Goal: Transaction & Acquisition: Book appointment/travel/reservation

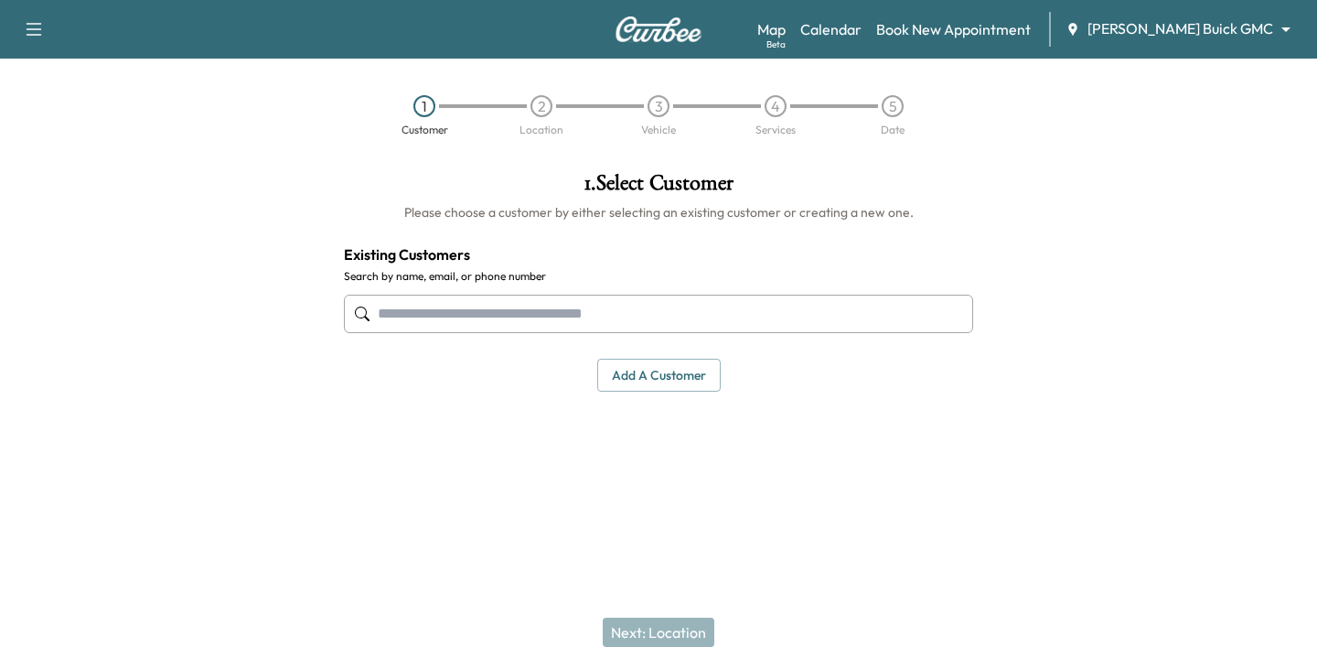
click at [457, 316] on input "text" at bounding box center [658, 314] width 629 height 38
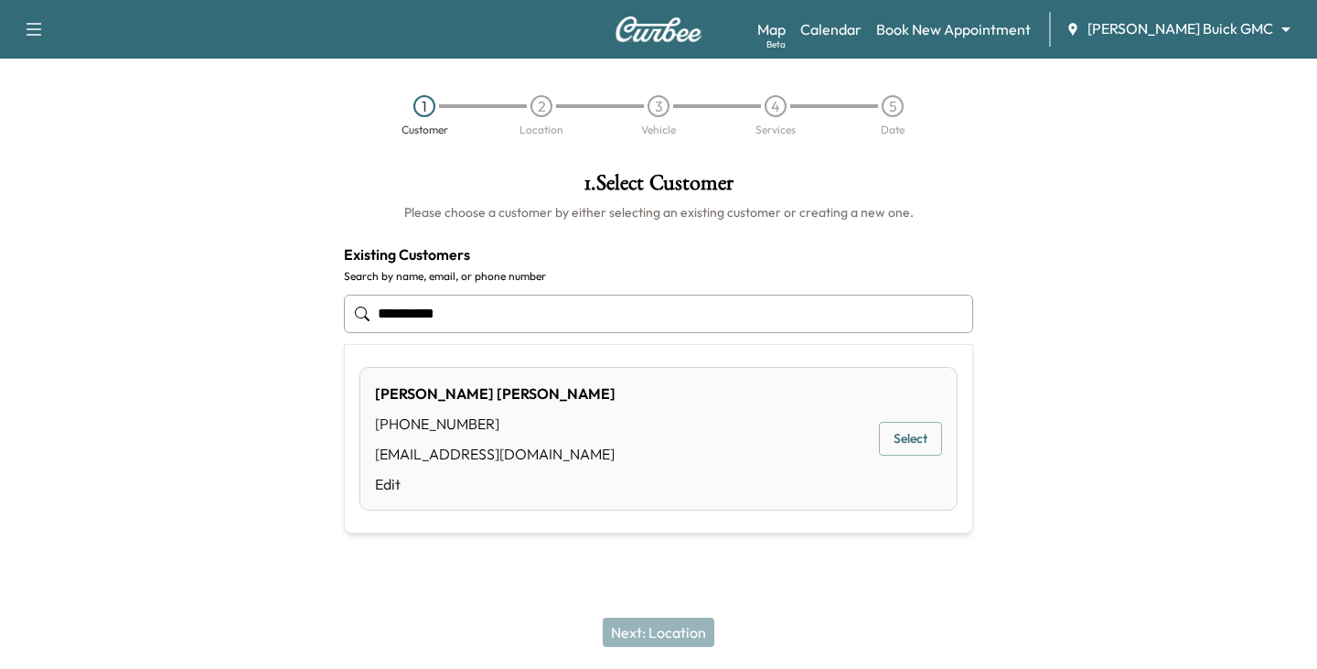
click at [902, 442] on button "Select" at bounding box center [910, 439] width 63 height 34
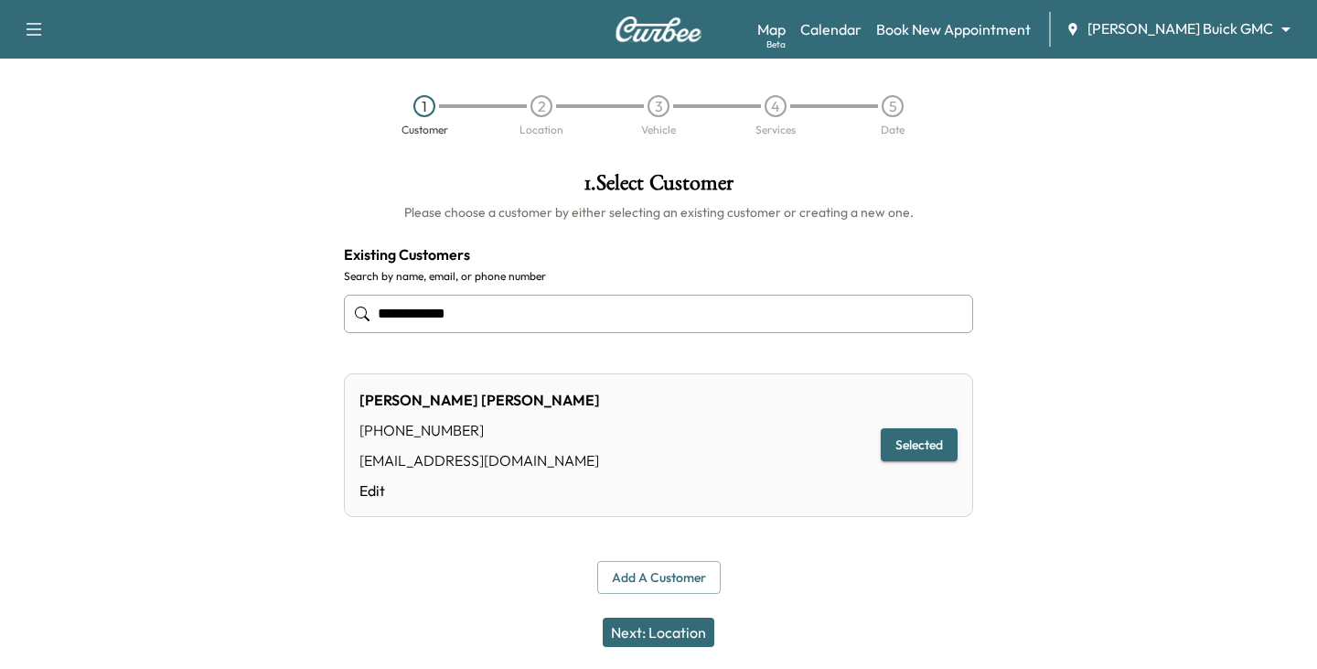
type input "**********"
click at [683, 627] on button "Next: Location" at bounding box center [659, 631] width 112 height 29
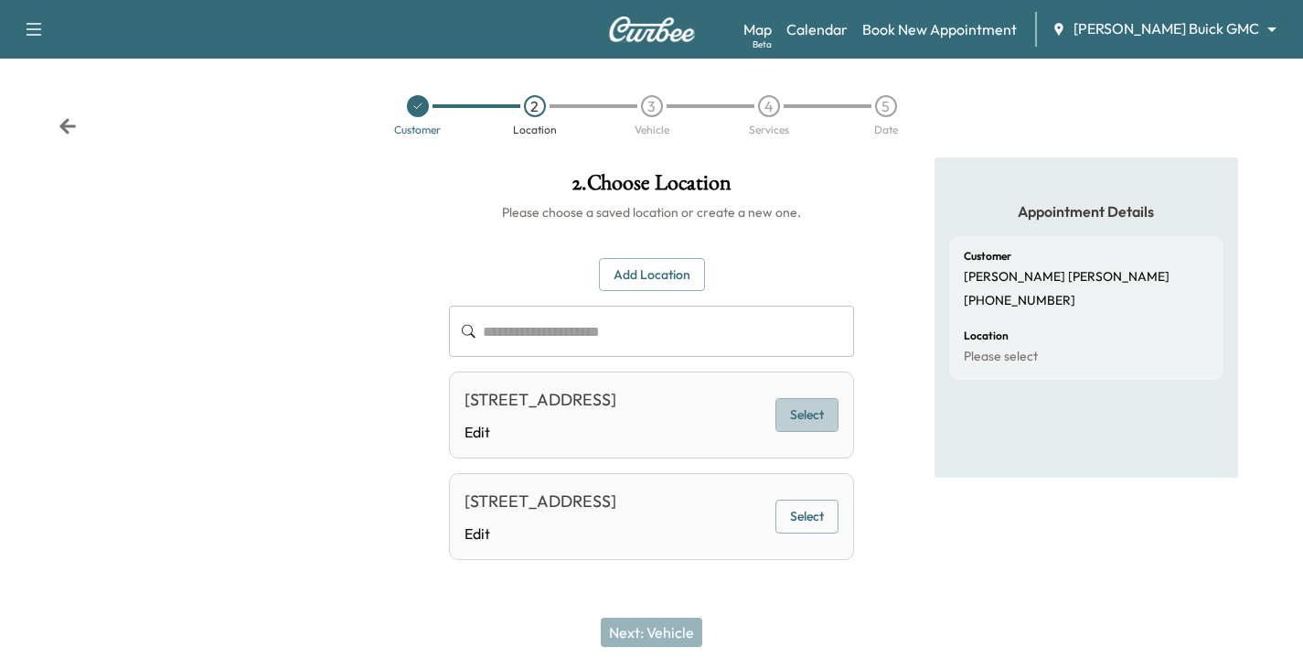
click at [814, 430] on button "Select" at bounding box center [807, 415] width 63 height 34
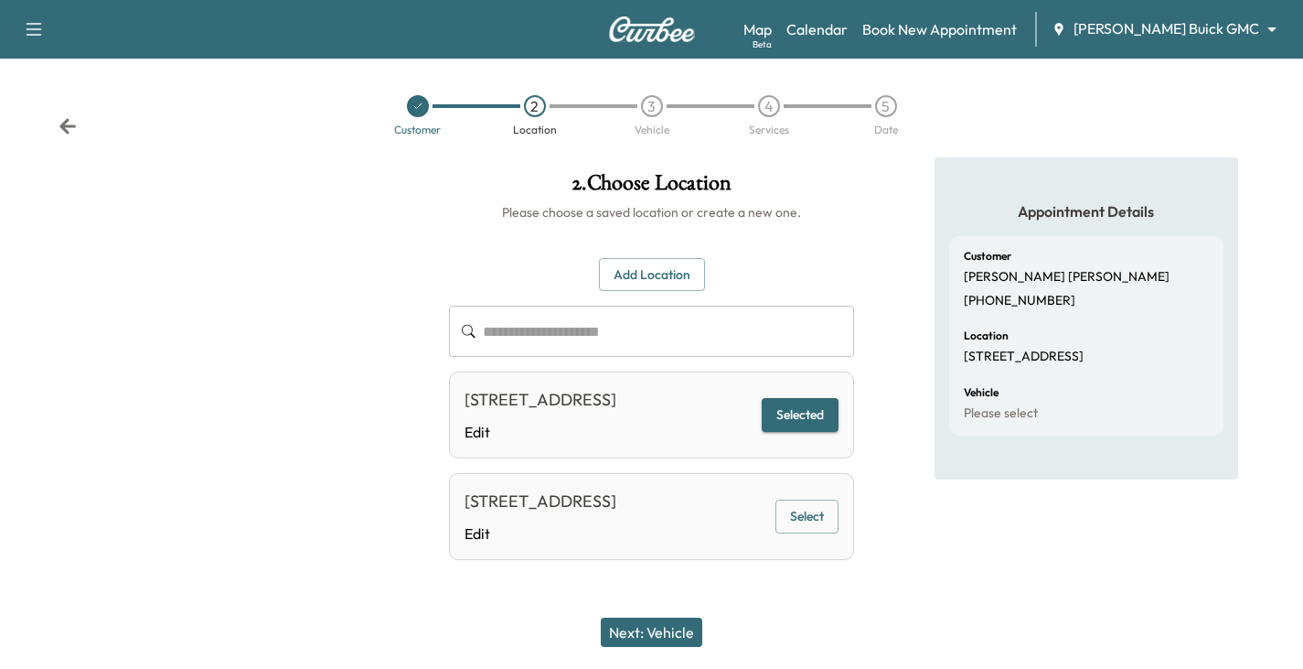
click at [663, 627] on button "Next: Vehicle" at bounding box center [652, 631] width 102 height 29
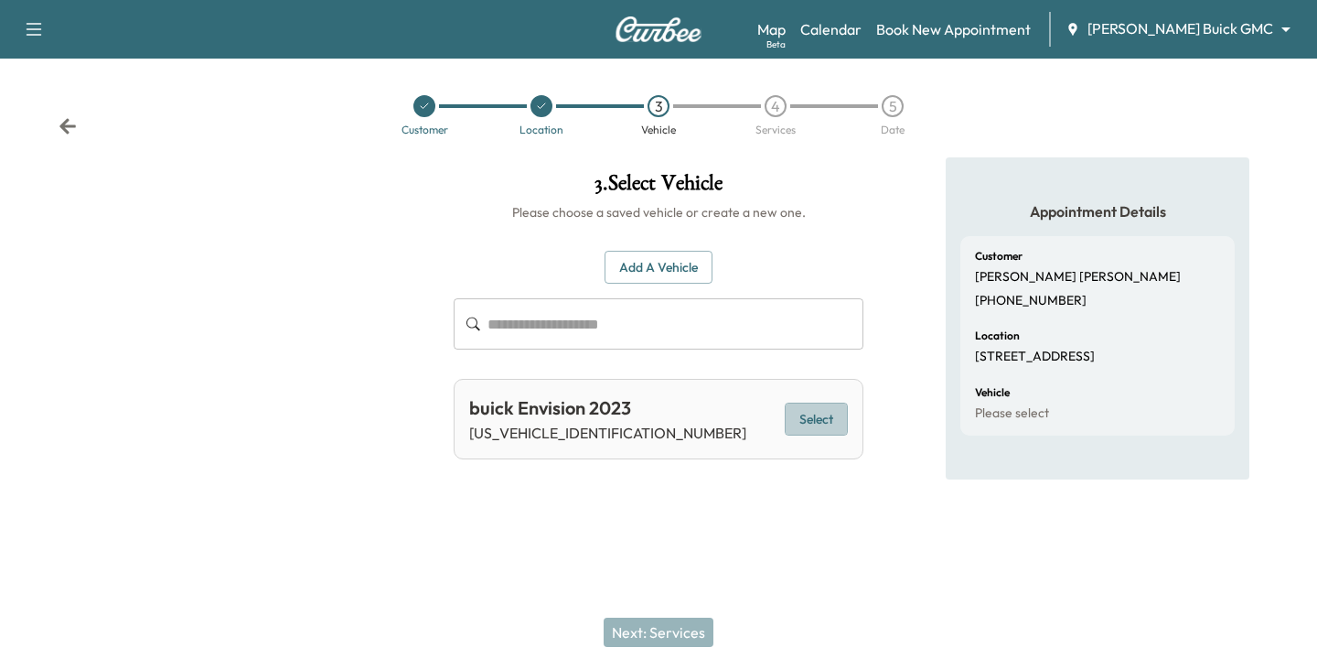
drag, startPoint x: 818, startPoint y: 423, endPoint x: 734, endPoint y: 486, distance: 104.6
click at [818, 425] on button "Select" at bounding box center [816, 419] width 63 height 34
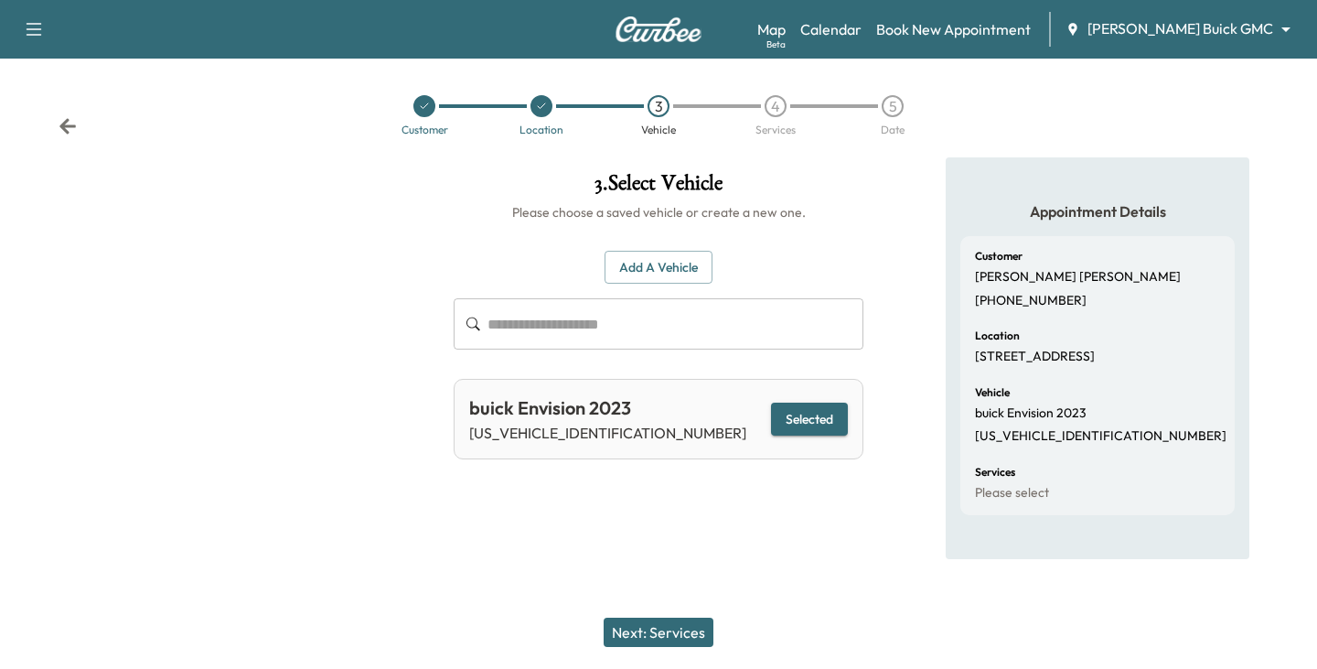
click at [658, 638] on button "Next: Services" at bounding box center [659, 631] width 110 height 29
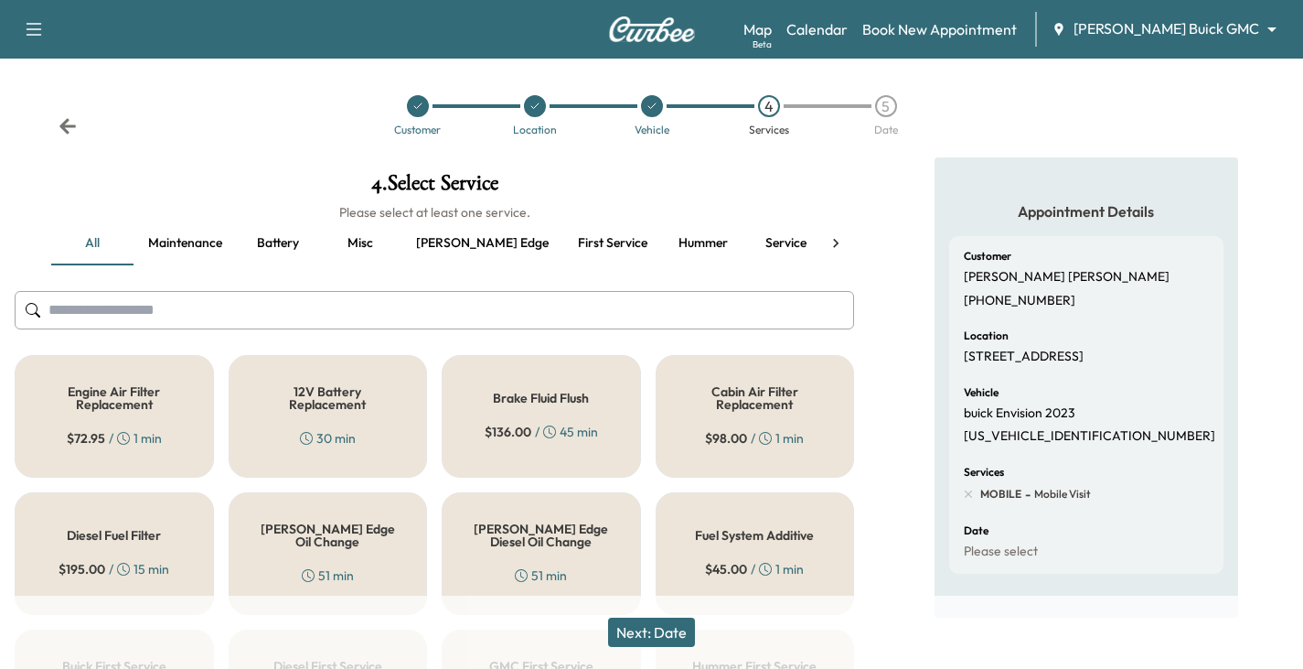
click at [327, 530] on h5 "[PERSON_NAME] Edge Oil Change" at bounding box center [328, 535] width 139 height 26
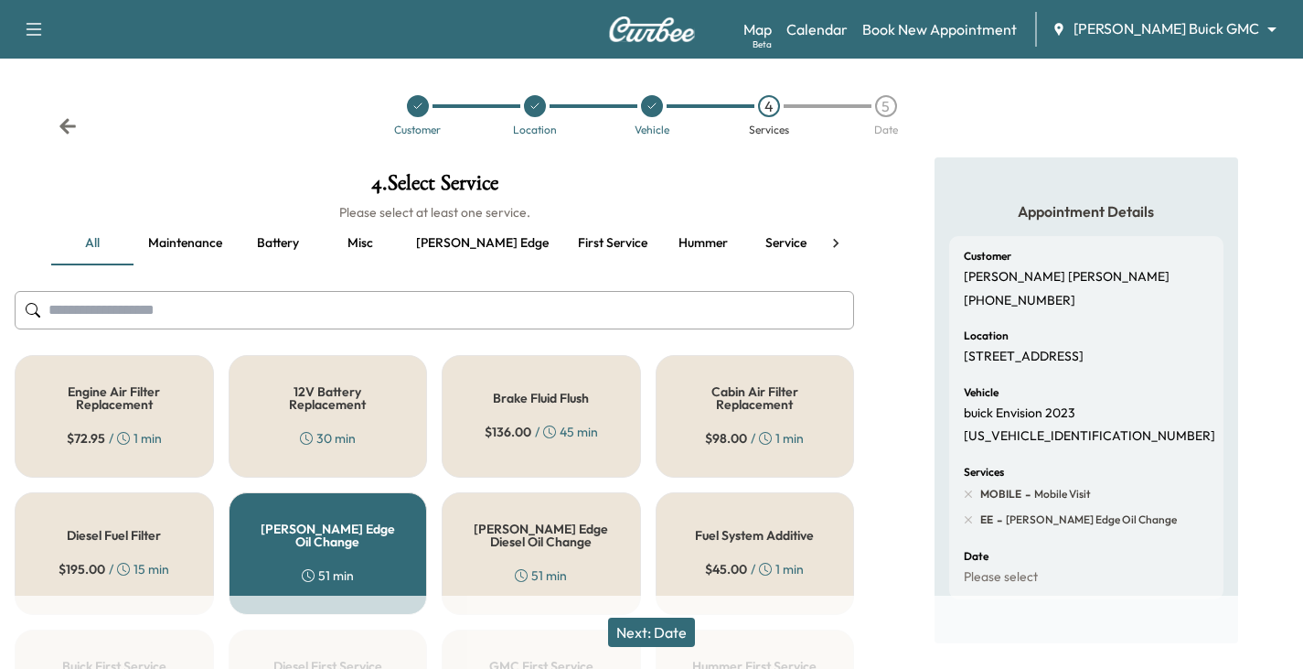
click at [665, 634] on button "Next: Date" at bounding box center [651, 631] width 87 height 29
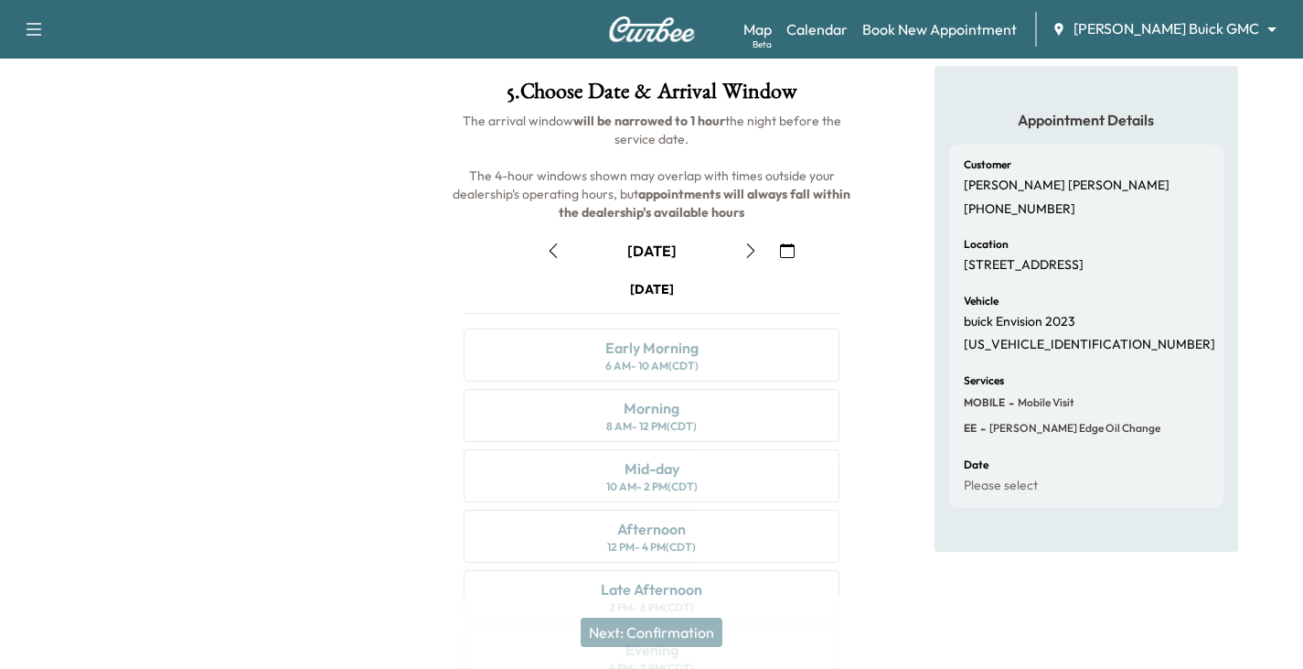
click at [744, 252] on icon "button" at bounding box center [751, 250] width 15 height 15
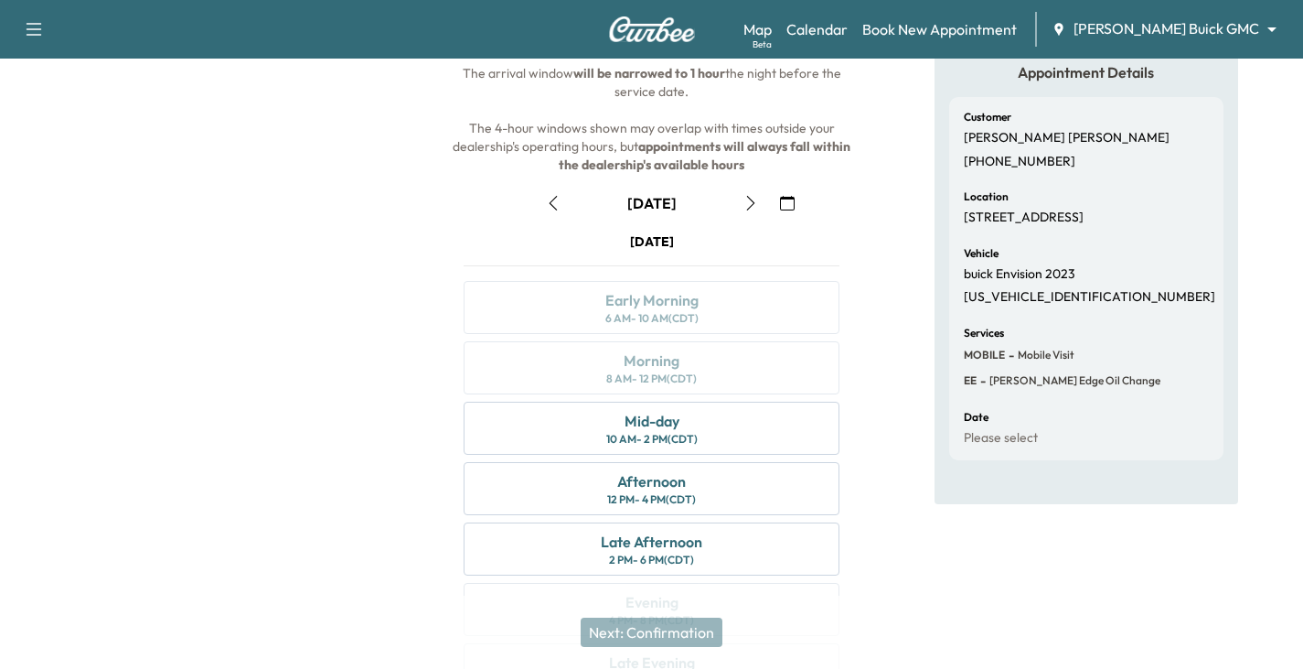
scroll to position [183, 0]
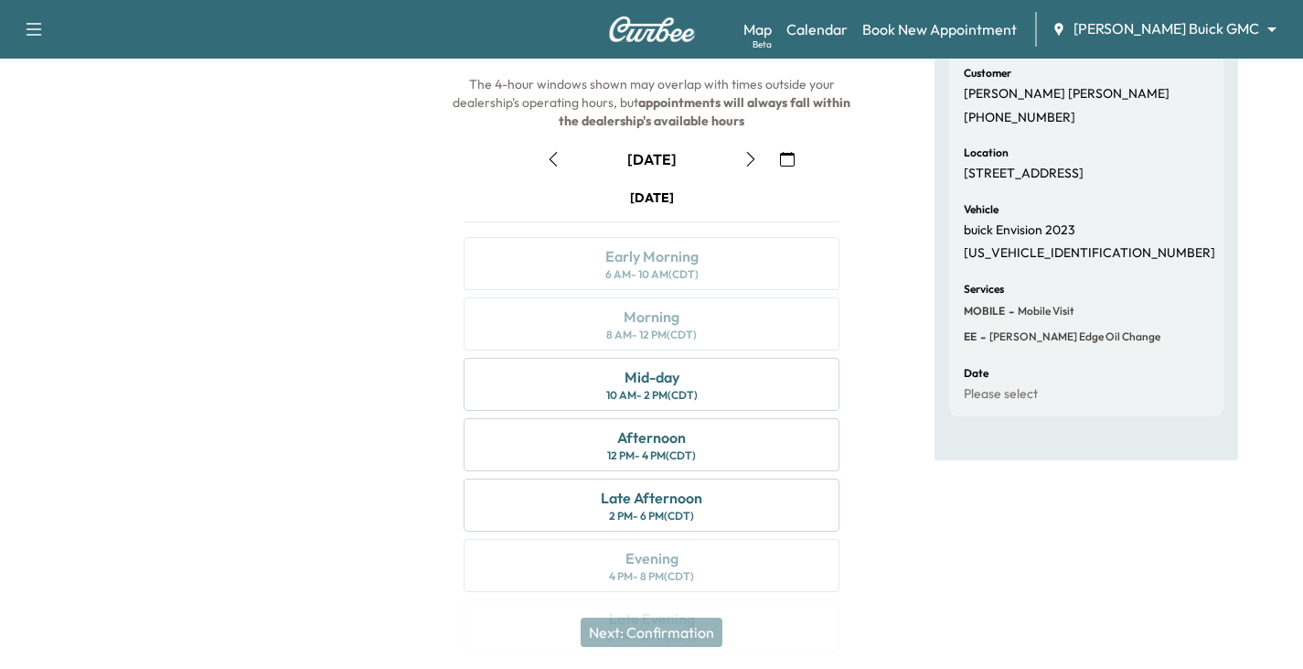
click at [1273, 21] on body "Support Log Out Map Beta Calendar Book New Appointment [PERSON_NAME] Buick GMC …" at bounding box center [651, 151] width 1303 height 669
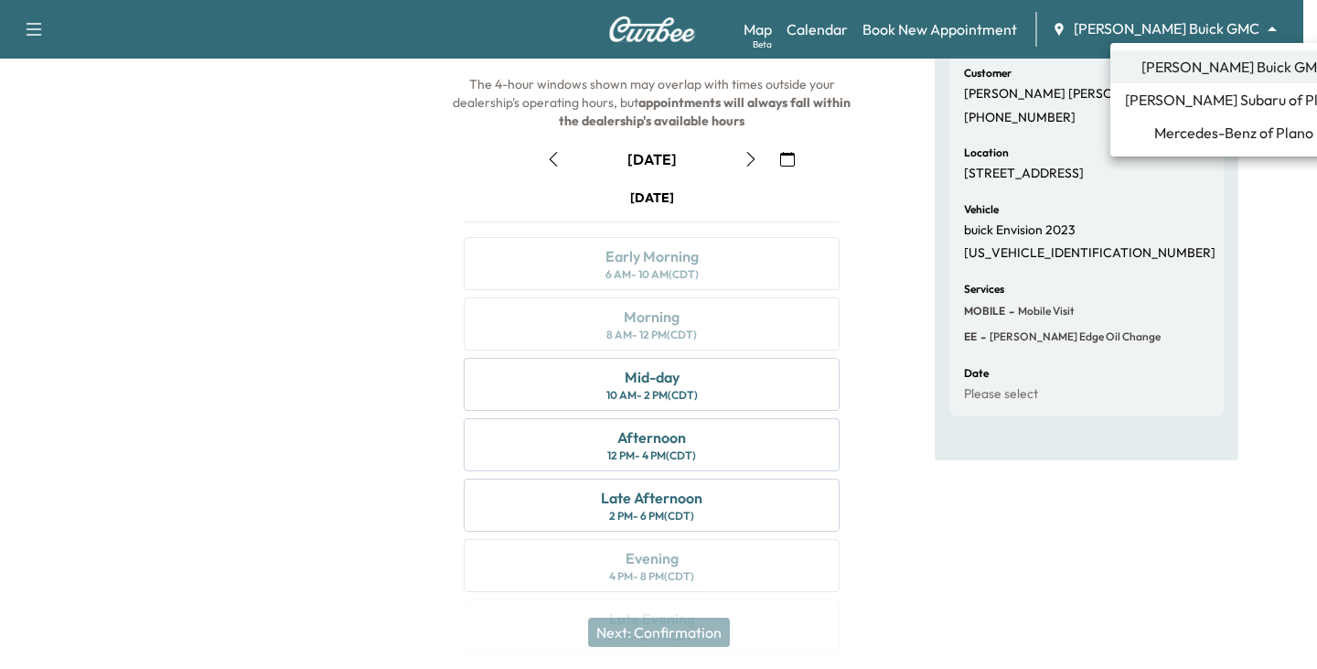
click at [1212, 103] on span "[PERSON_NAME] Subaru of Plano" at bounding box center [1234, 100] width 218 height 22
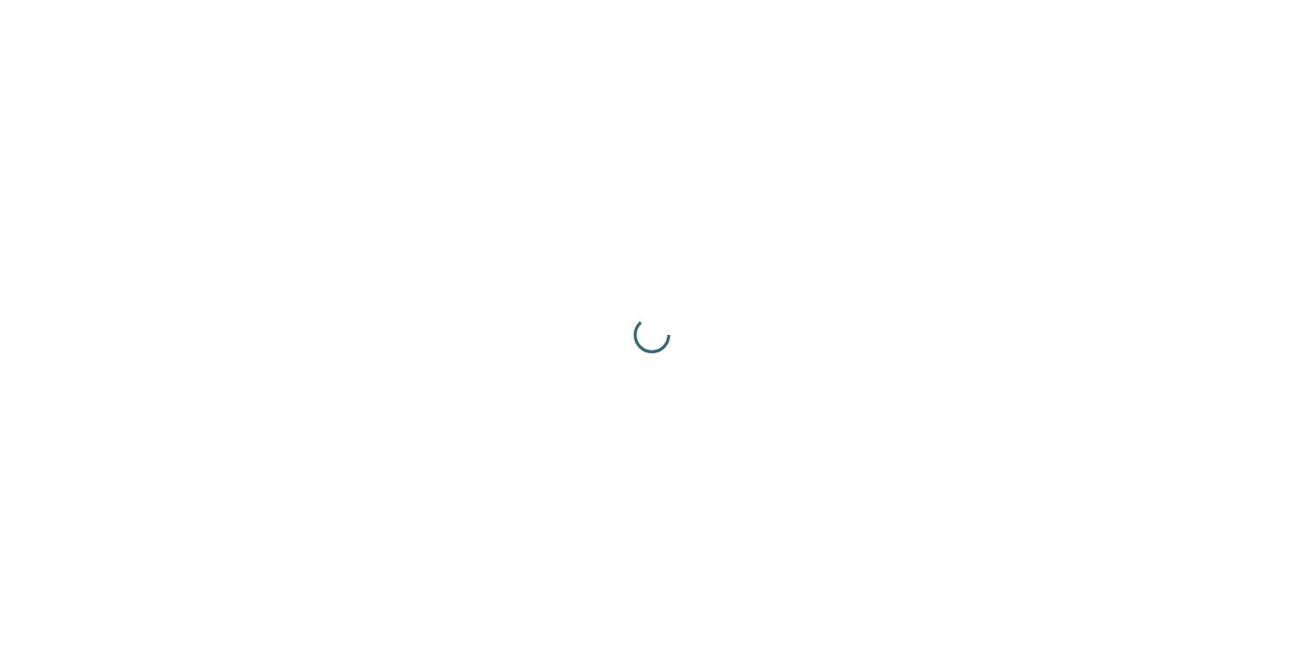
scroll to position [0, 0]
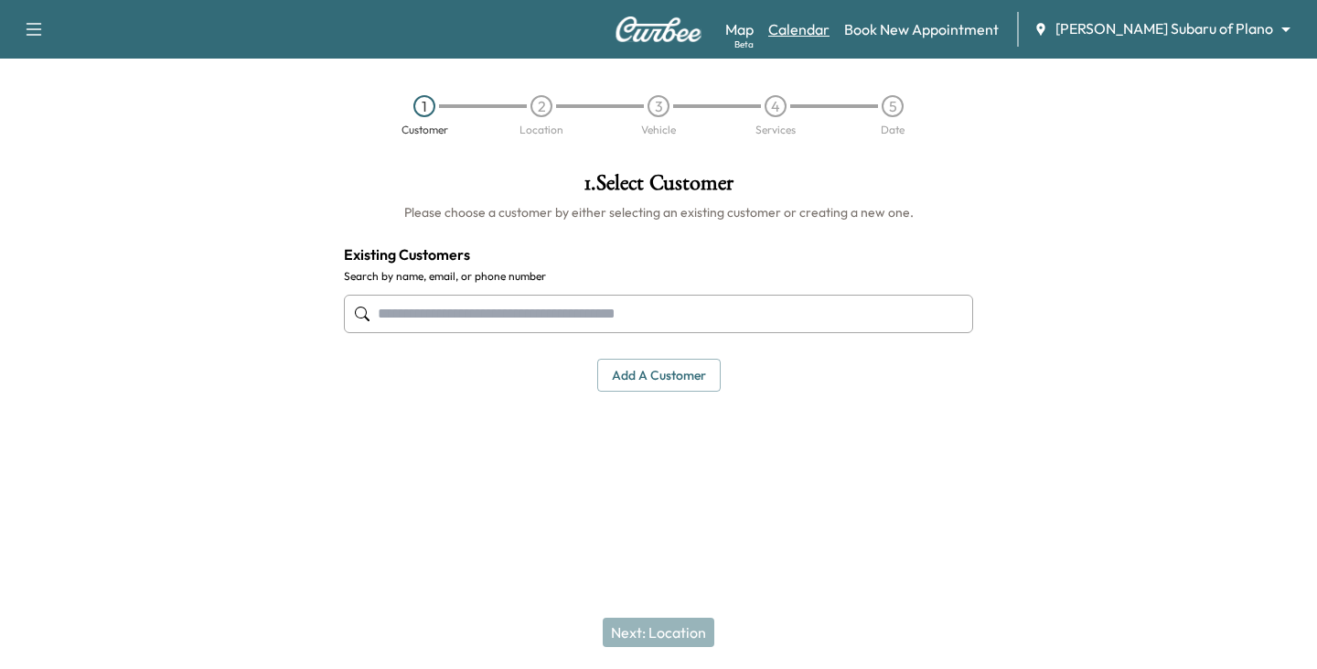
click at [830, 29] on link "Calendar" at bounding box center [798, 29] width 61 height 22
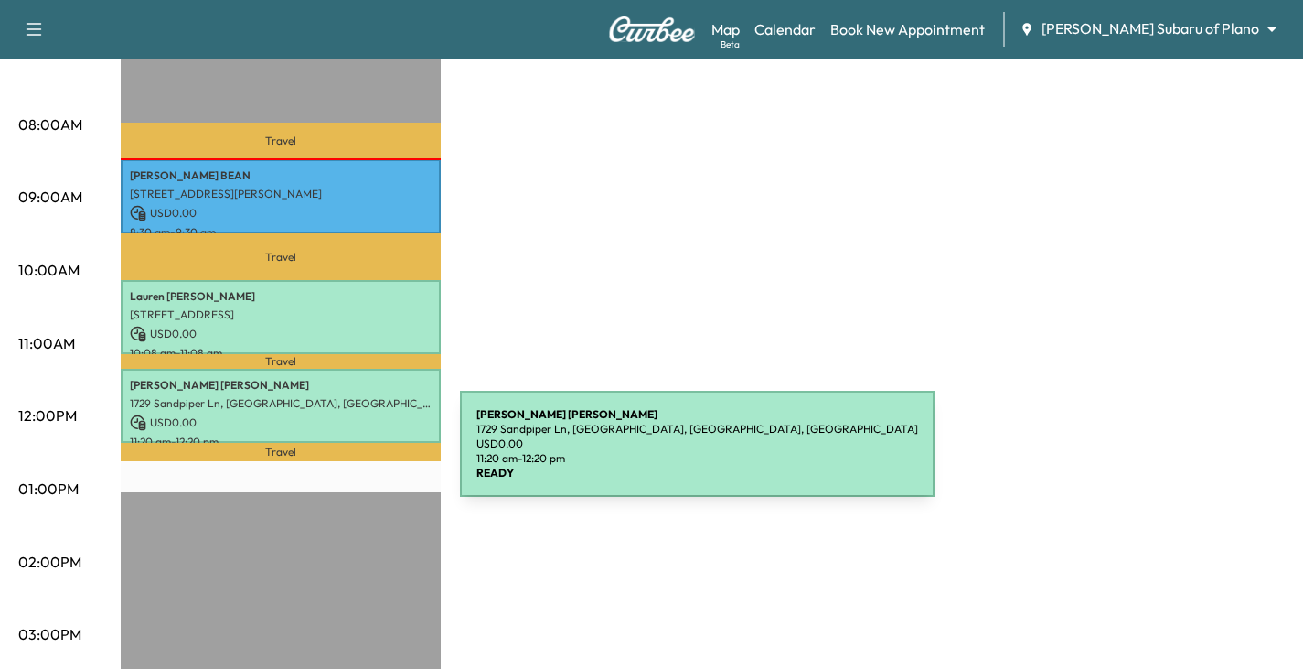
scroll to position [457, 0]
